Goal: Task Accomplishment & Management: Manage account settings

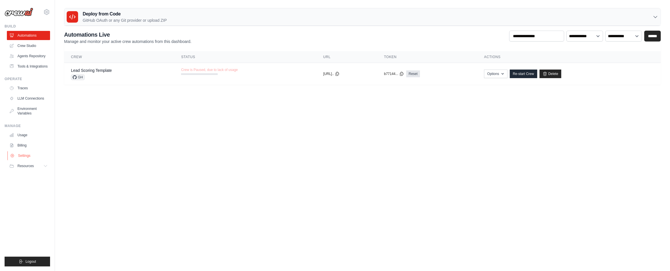
click at [27, 154] on link "Settings" at bounding box center [28, 155] width 43 height 9
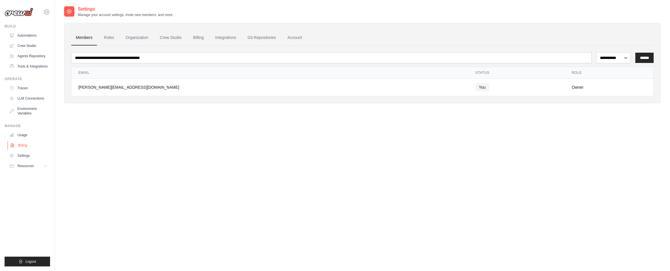
click at [24, 144] on link "Billing" at bounding box center [28, 145] width 43 height 9
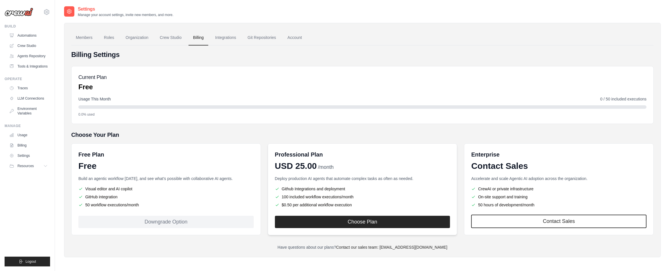
scroll to position [11, 0]
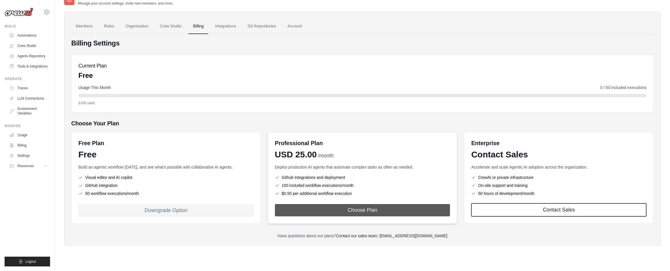
click at [361, 207] on button "Choose Plan" at bounding box center [362, 210] width 175 height 12
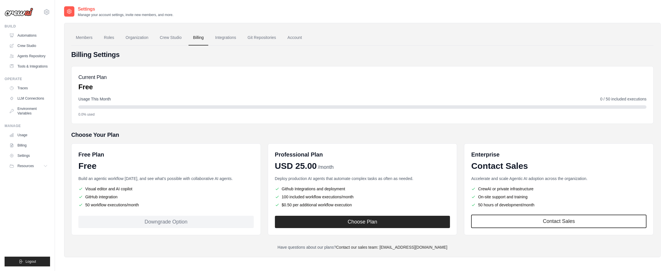
click at [178, 225] on div "Downgrade Option" at bounding box center [165, 222] width 175 height 12
click at [183, 159] on div "Free Plan Free" at bounding box center [165, 161] width 175 height 21
click at [27, 35] on link "Automations" at bounding box center [28, 35] width 43 height 9
